Goal: Task Accomplishment & Management: Manage account settings

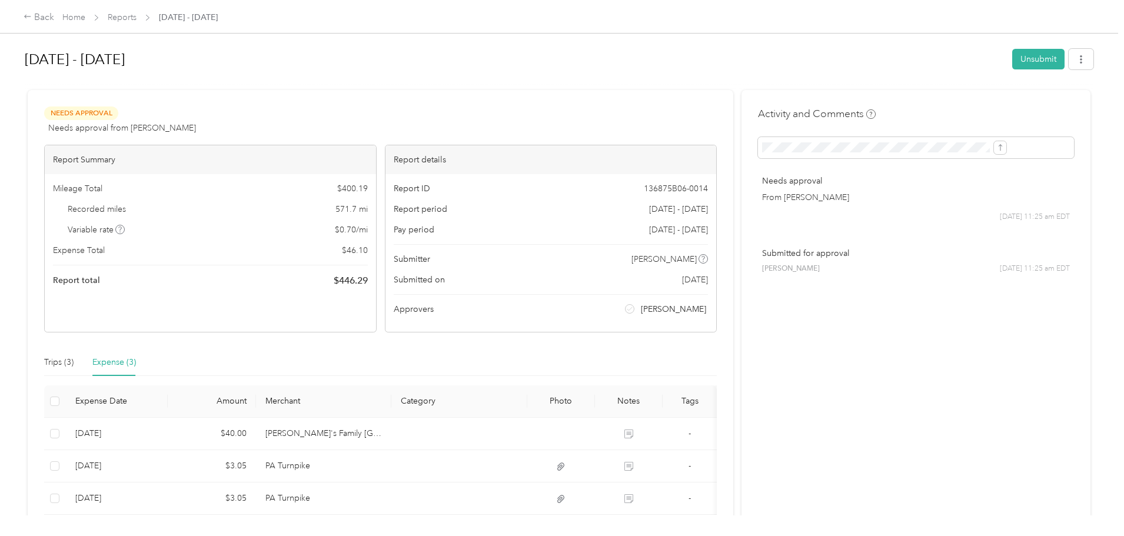
scroll to position [51, 0]
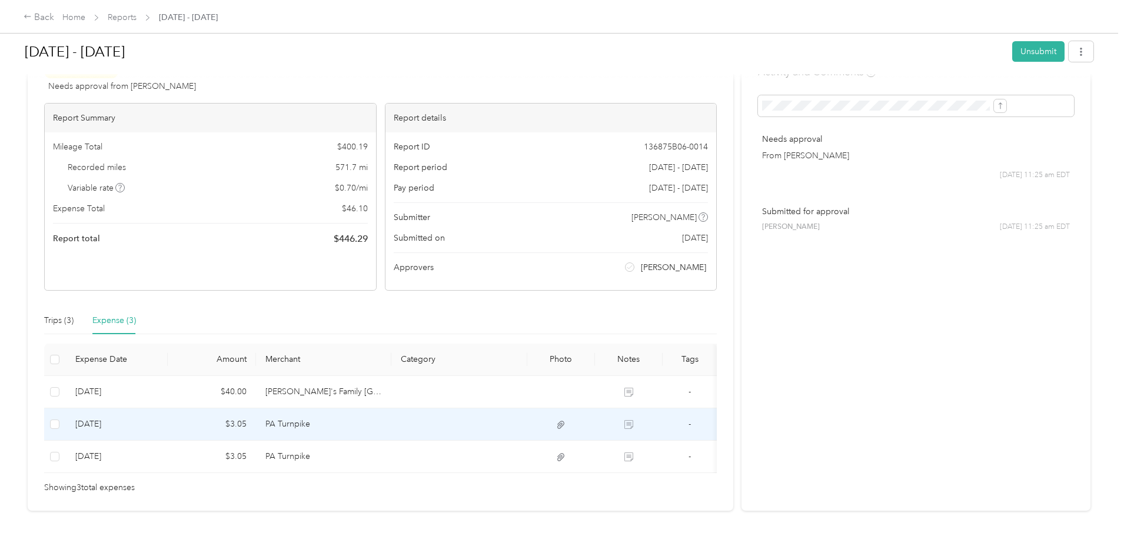
scroll to position [96, 0]
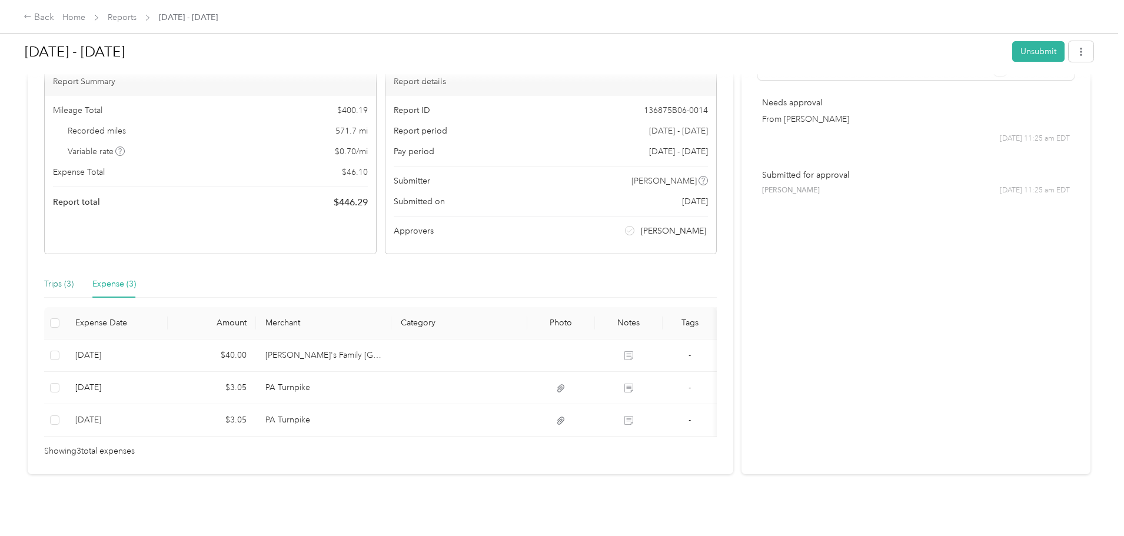
click at [74, 278] on div "Trips (3)" at bounding box center [58, 284] width 29 height 13
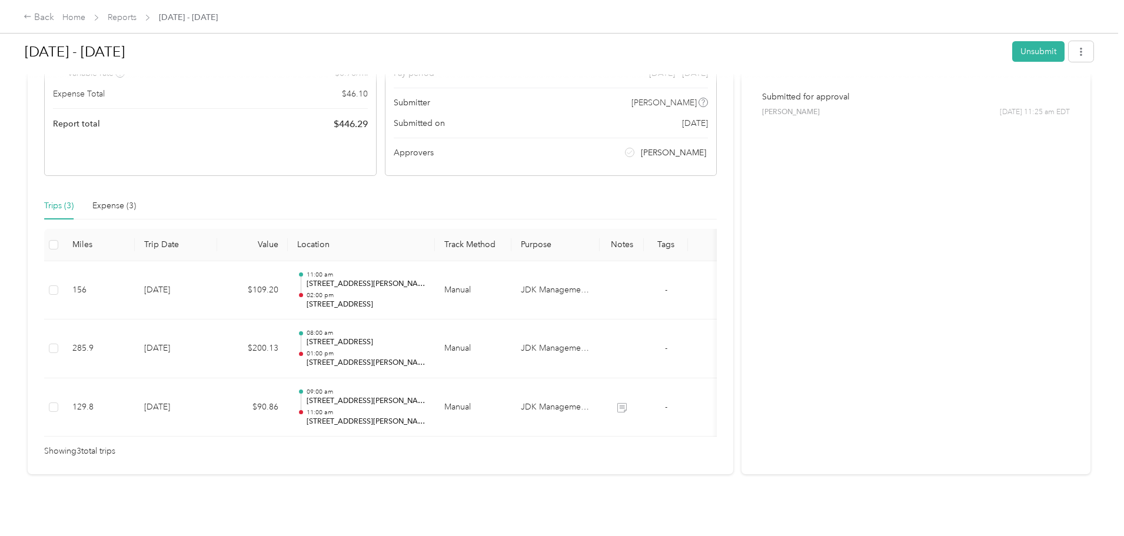
scroll to position [174, 0]
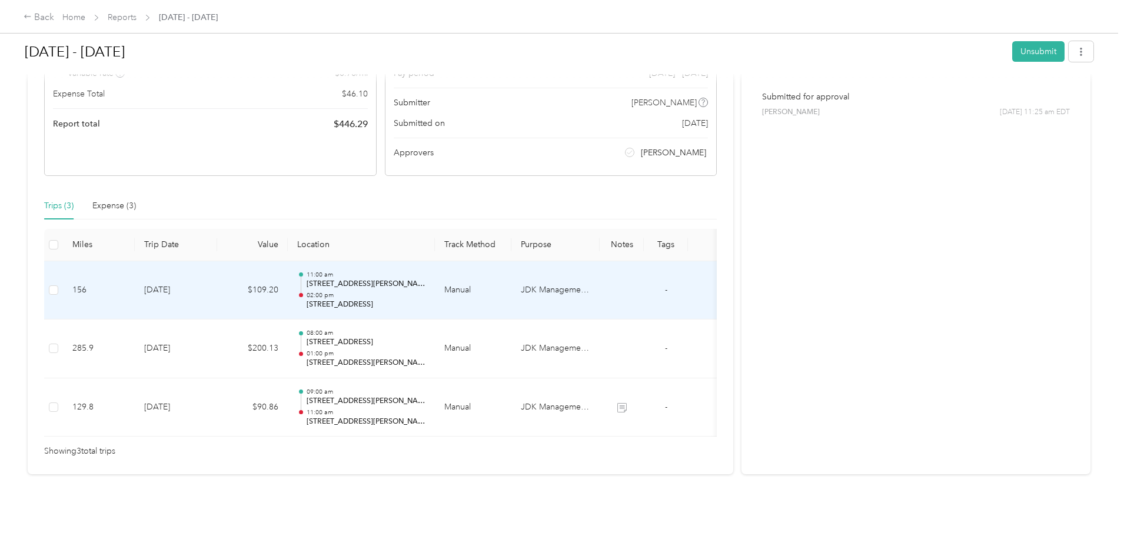
click at [217, 274] on td "[DATE]" at bounding box center [176, 290] width 82 height 59
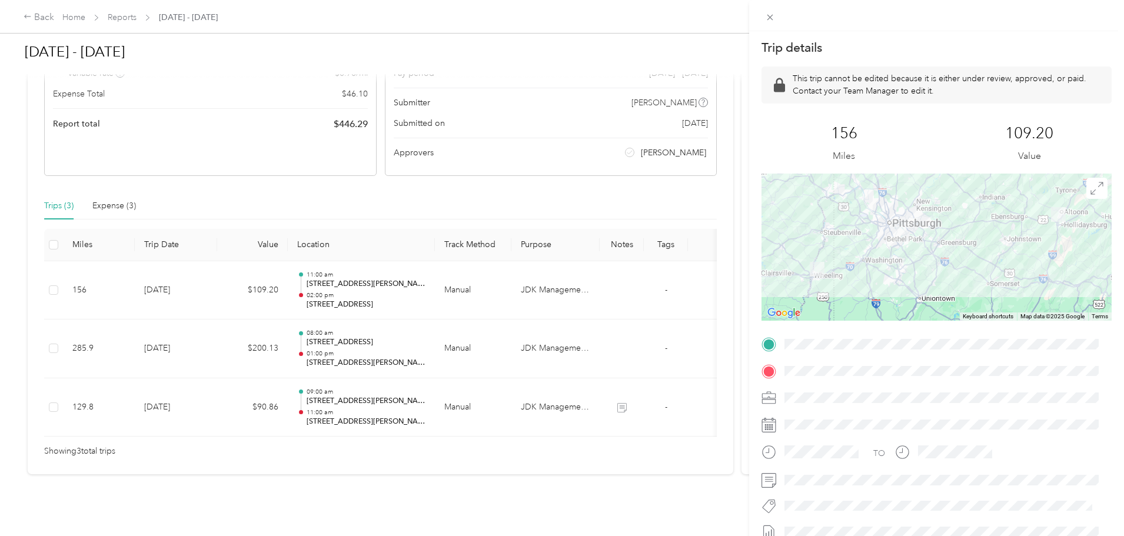
click at [807, 423] on div at bounding box center [945, 424] width 331 height 19
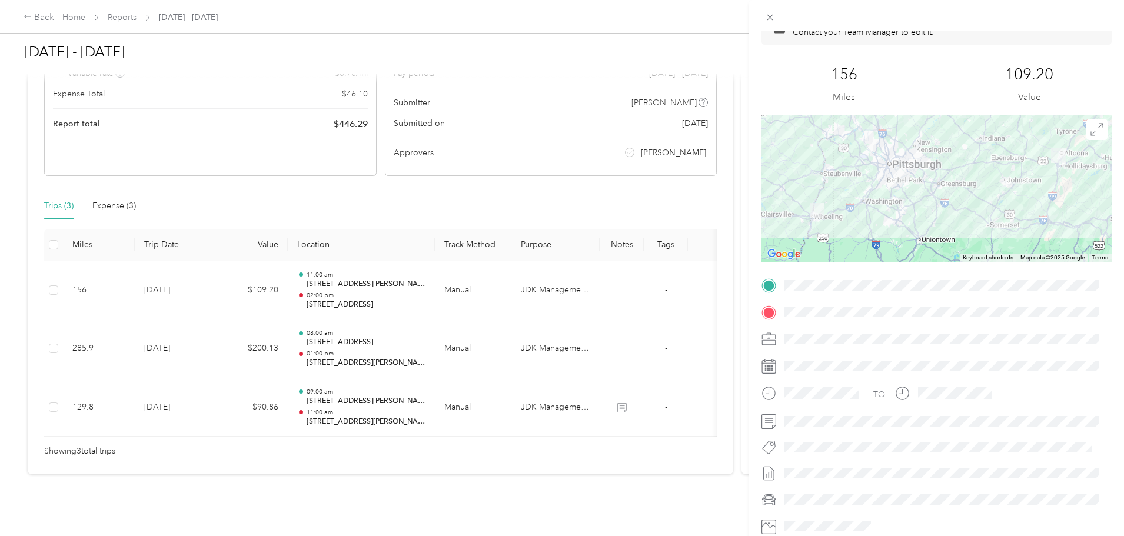
scroll to position [0, 0]
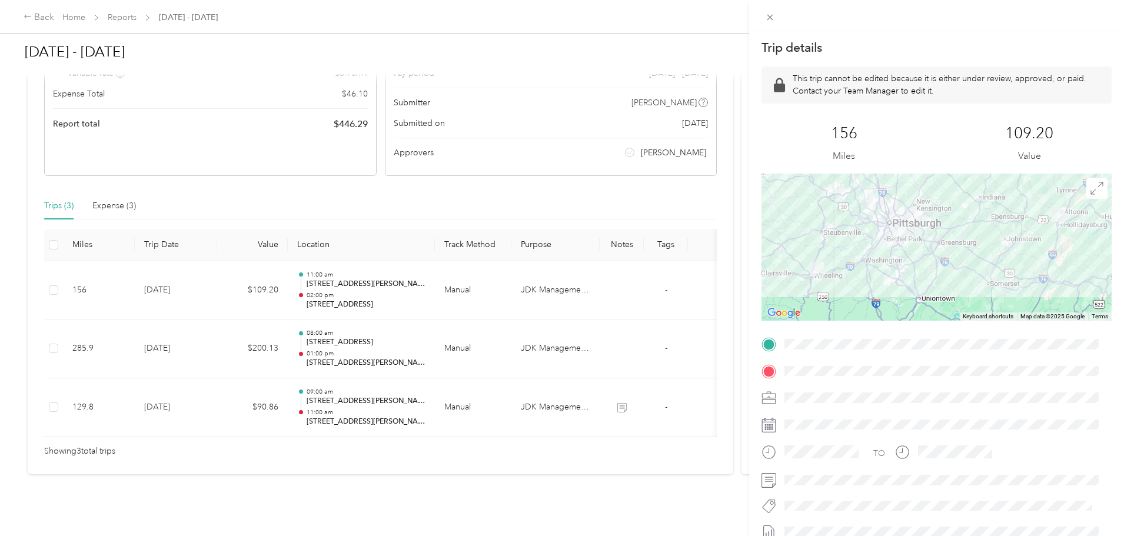
click at [558, 461] on div "Trip details This trip cannot be edited because it is either under review, appr…" at bounding box center [562, 268] width 1124 height 536
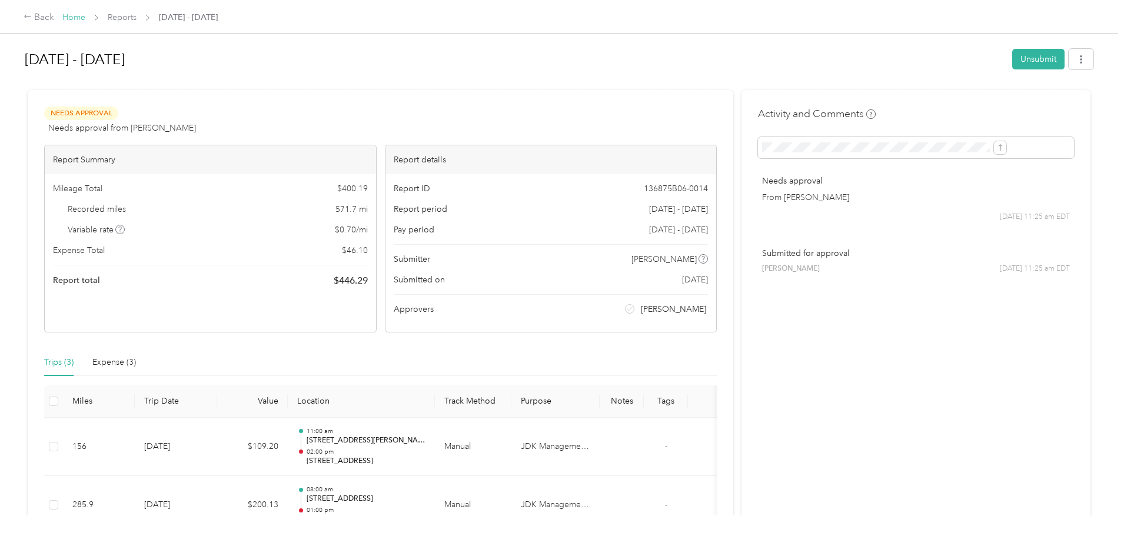
click at [85, 19] on link "Home" at bounding box center [73, 17] width 23 height 10
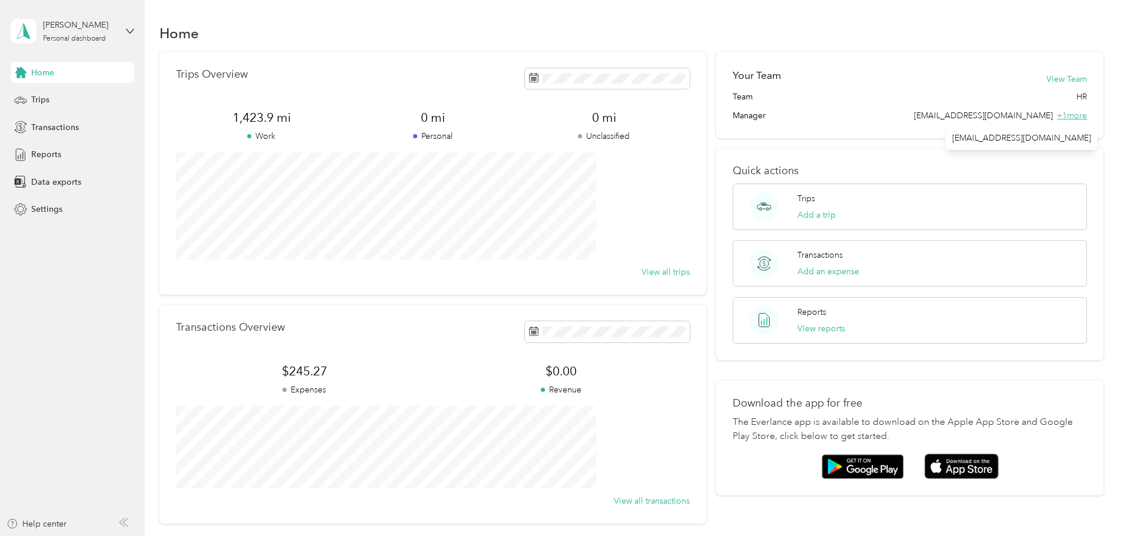
click at [1057, 118] on span "+ 1 more" at bounding box center [1072, 116] width 30 height 10
click at [46, 69] on span "Home" at bounding box center [42, 72] width 23 height 12
